Goal: Find specific page/section: Find specific page/section

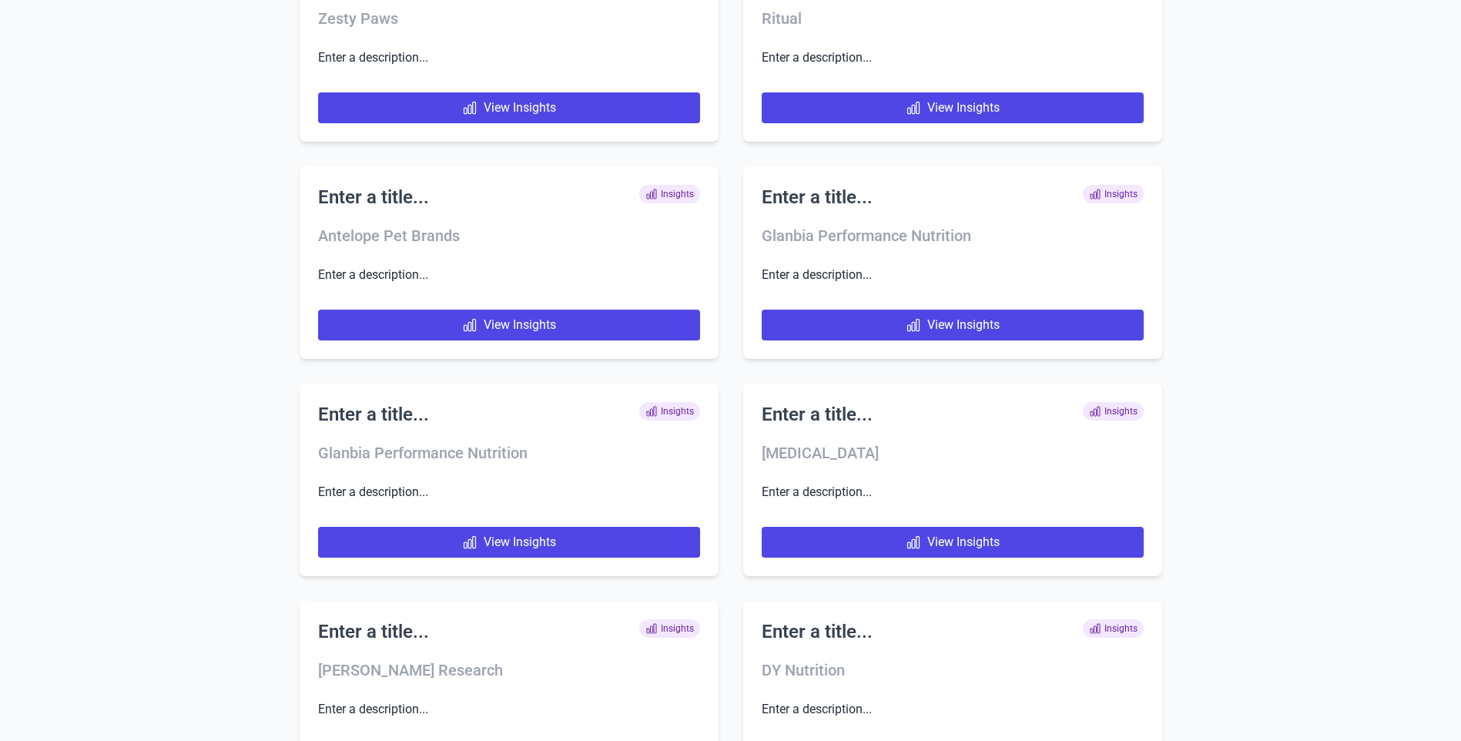
scroll to position [7683, 0]
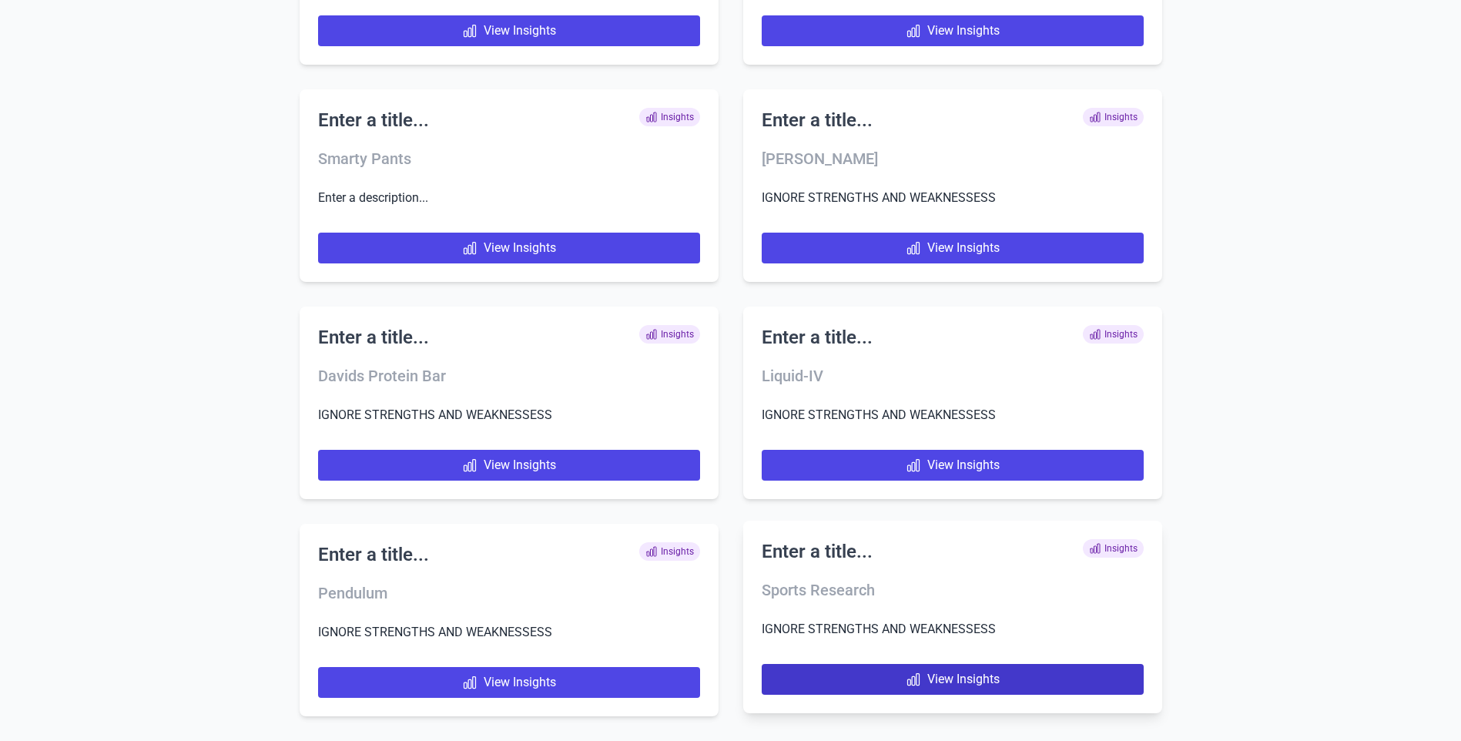
click at [902, 689] on link "View Insights" at bounding box center [952, 679] width 382 height 31
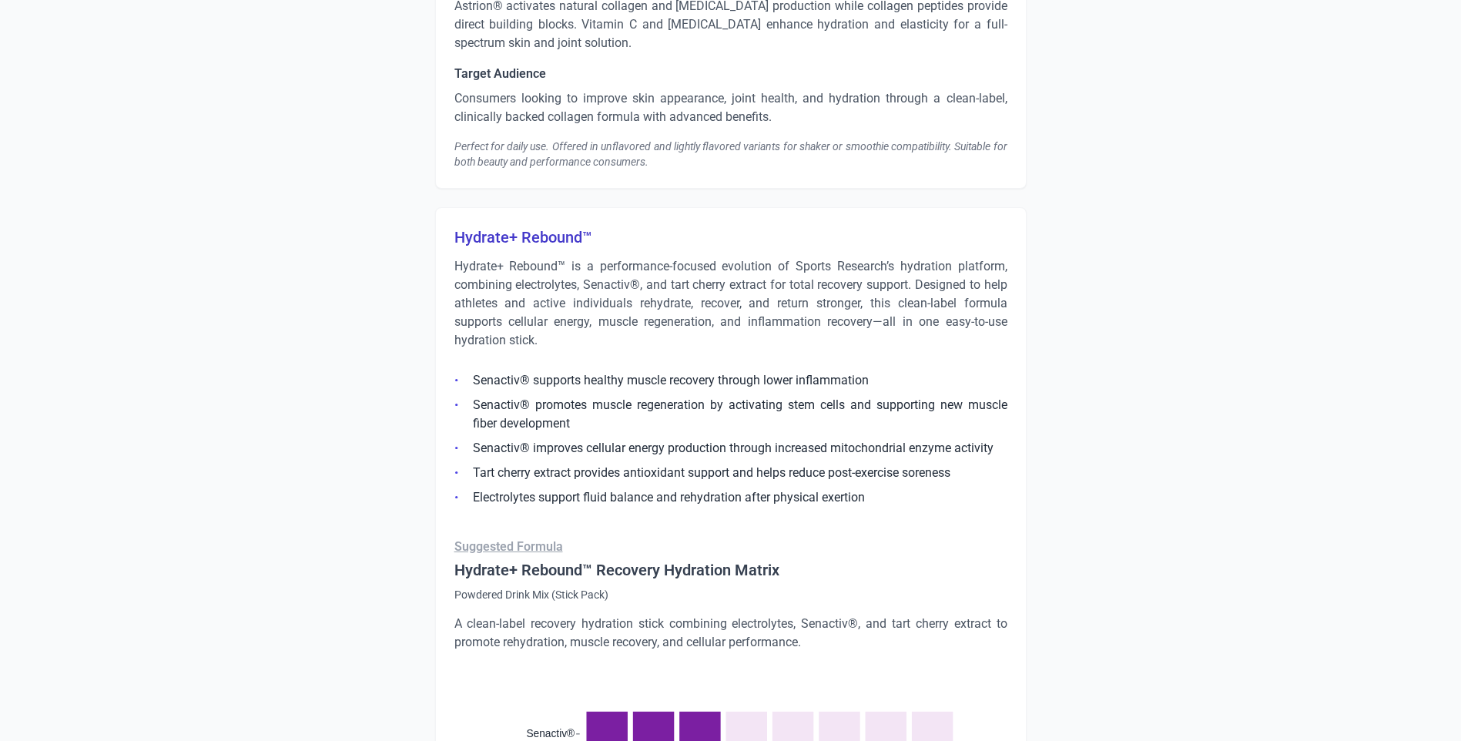
scroll to position [3928, 0]
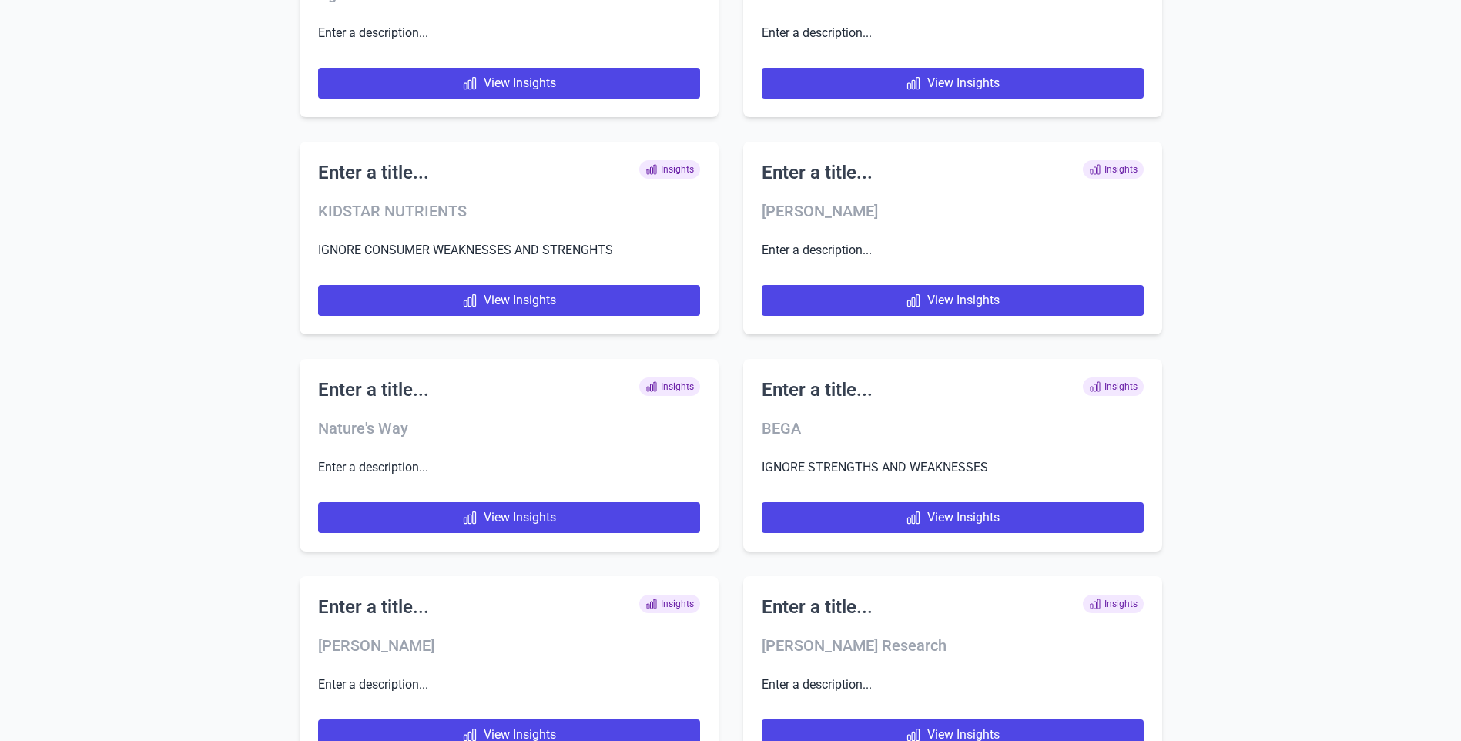
scroll to position [7900, 0]
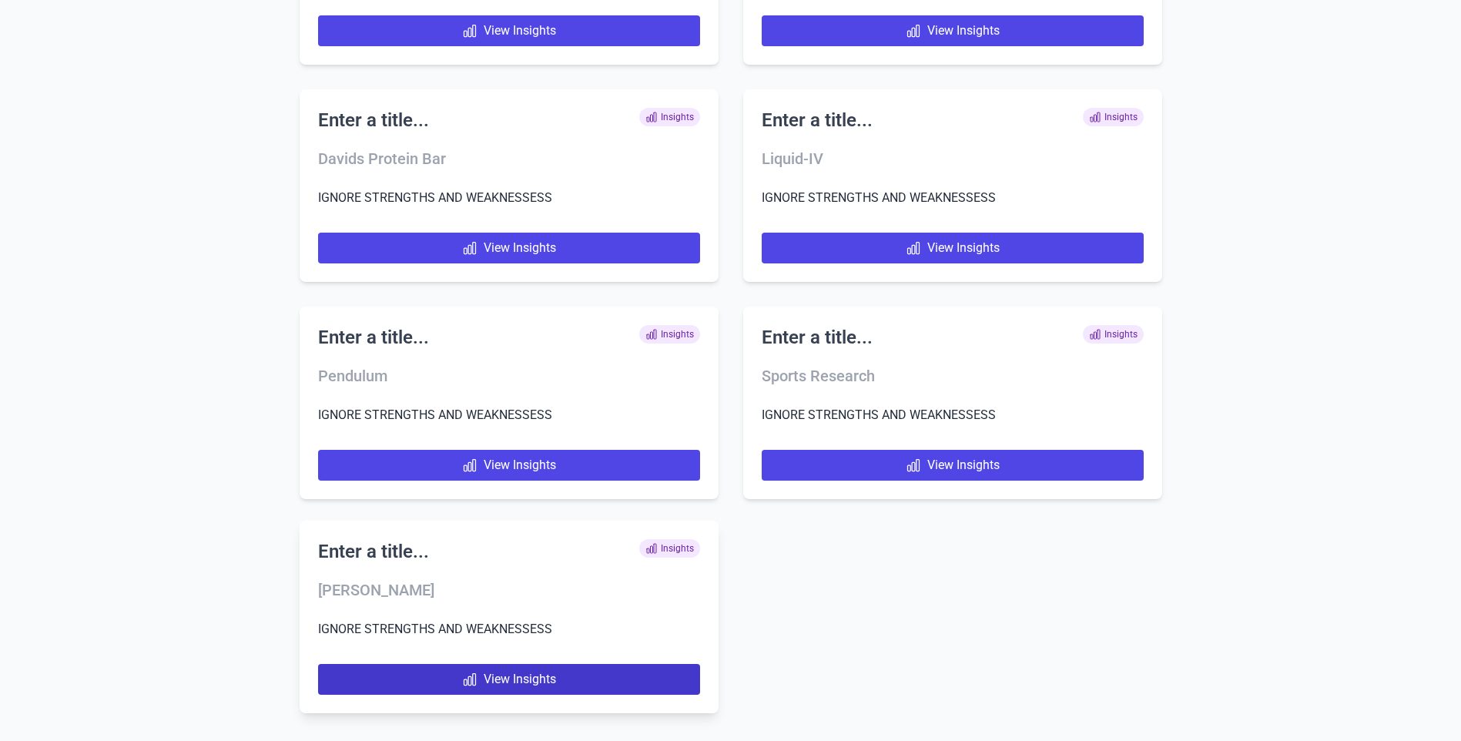
click at [582, 673] on link "View Insights" at bounding box center [509, 679] width 382 height 31
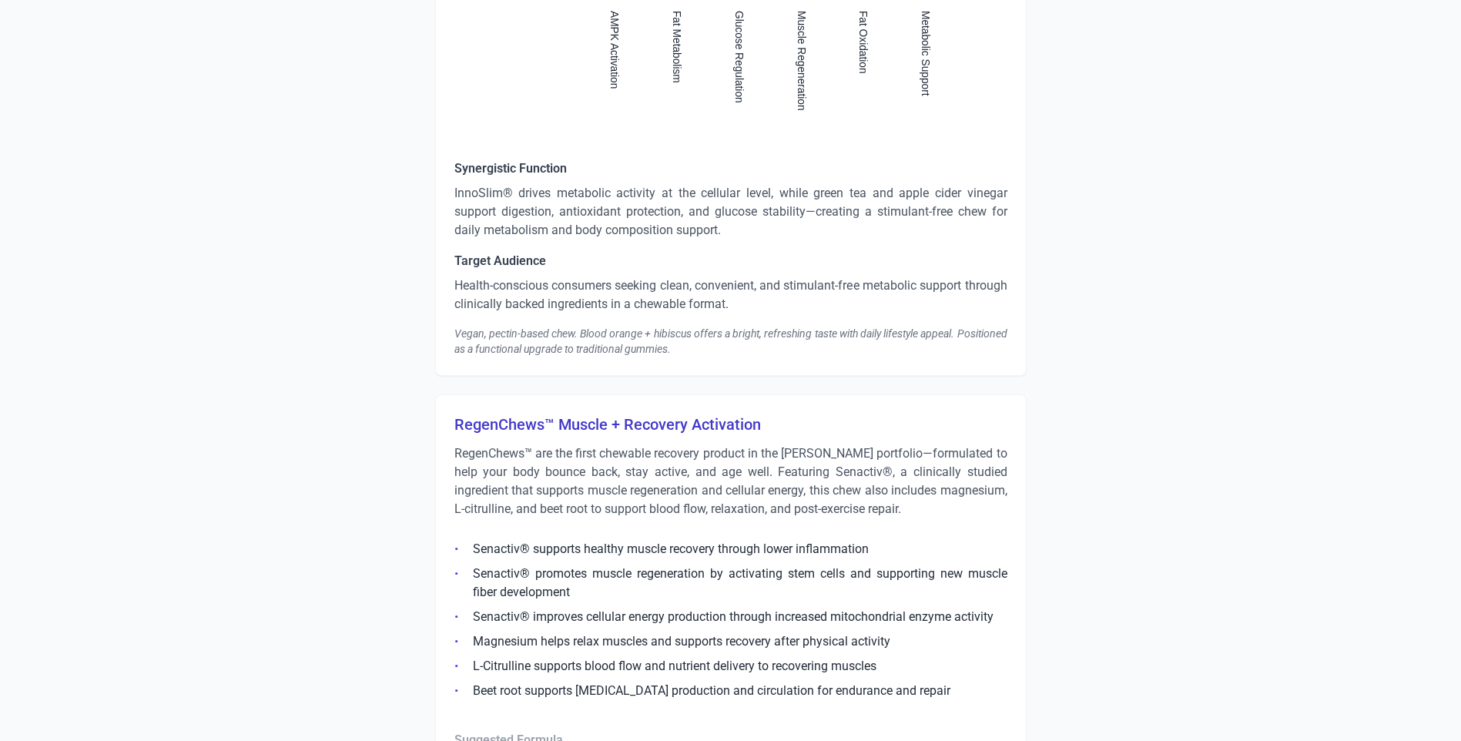
scroll to position [3094, 0]
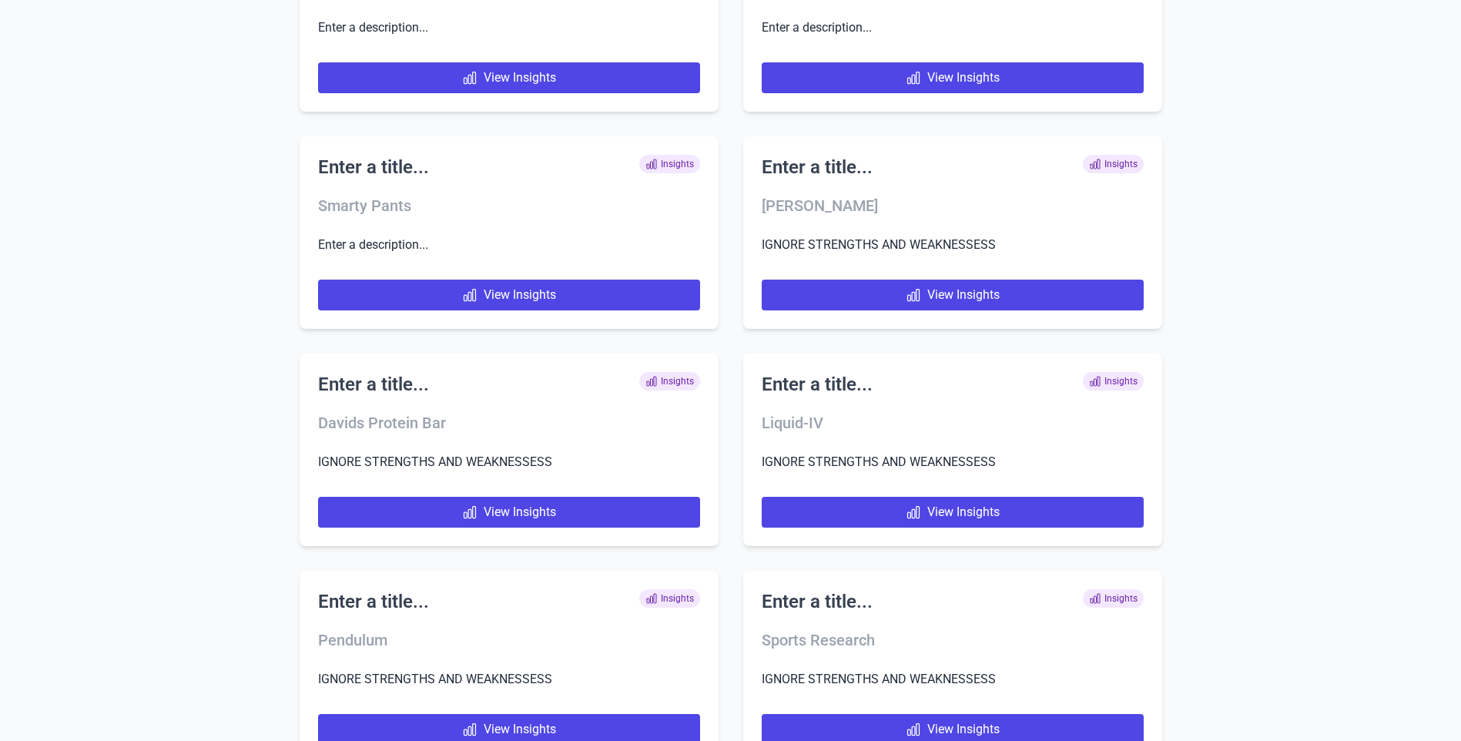
scroll to position [7900, 0]
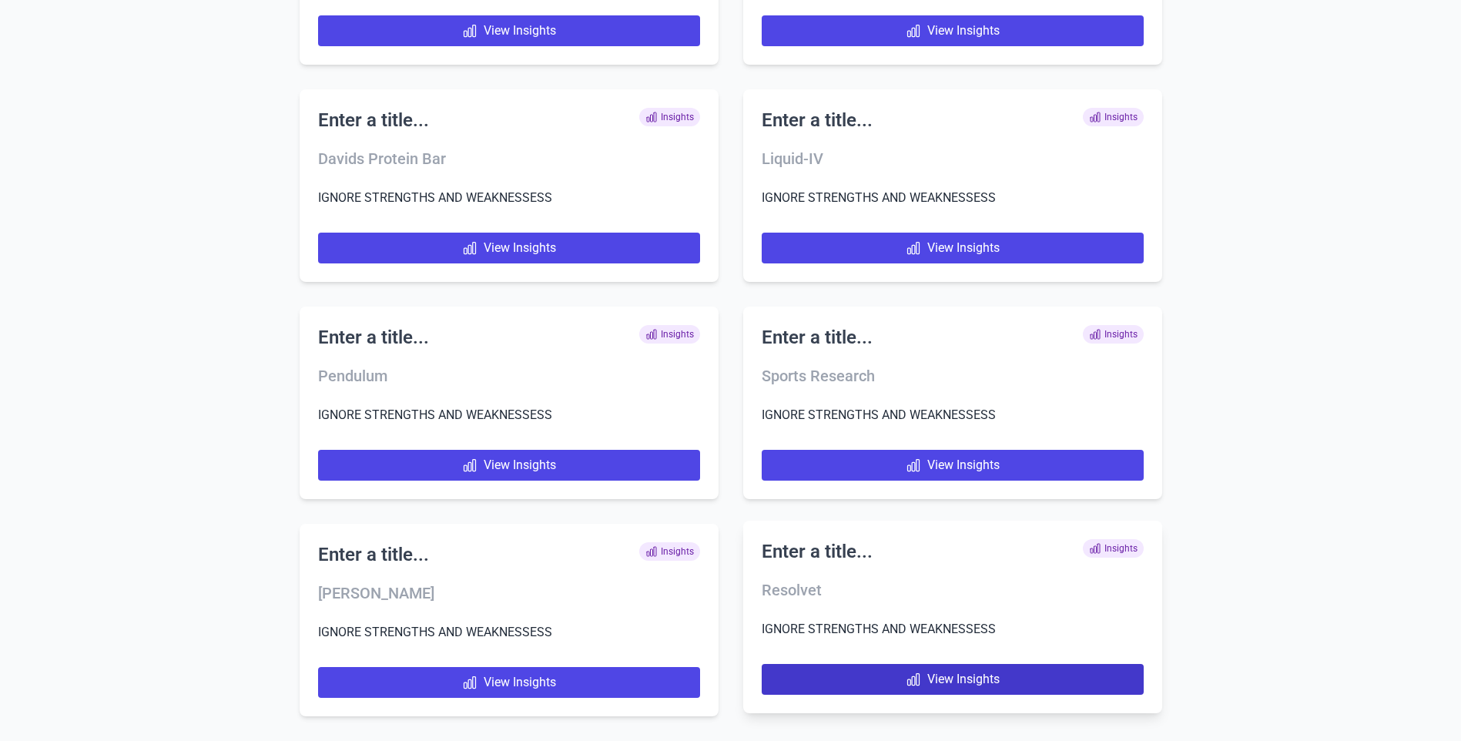
click at [971, 676] on link "View Insights" at bounding box center [952, 679] width 382 height 31
